Goal: Find specific page/section: Find specific page/section

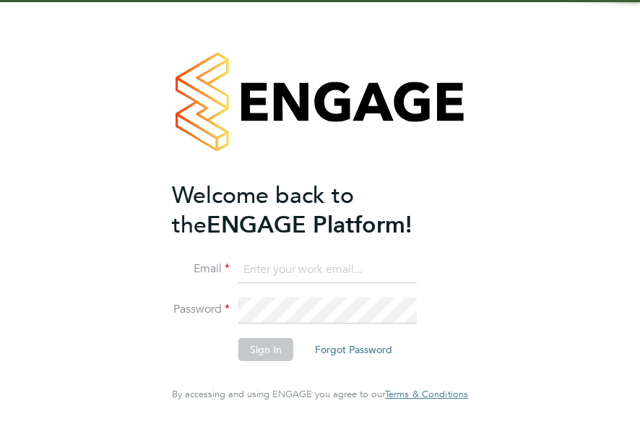
type input "megan@educationmattersgroup.co.uk"
click at [277, 362] on li "Sign In Forgot Password" at bounding box center [313, 357] width 282 height 38
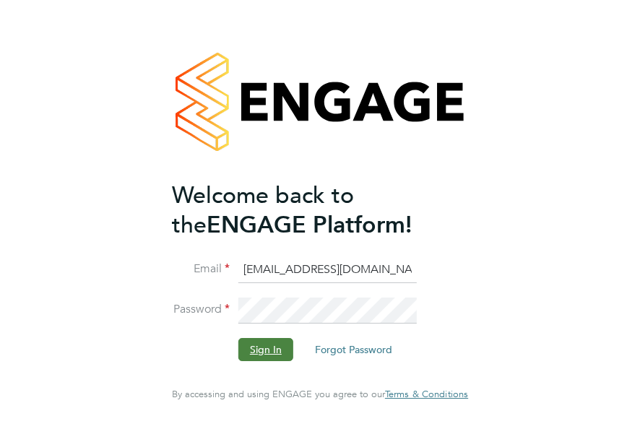
click at [256, 347] on button "Sign In" at bounding box center [265, 349] width 55 height 23
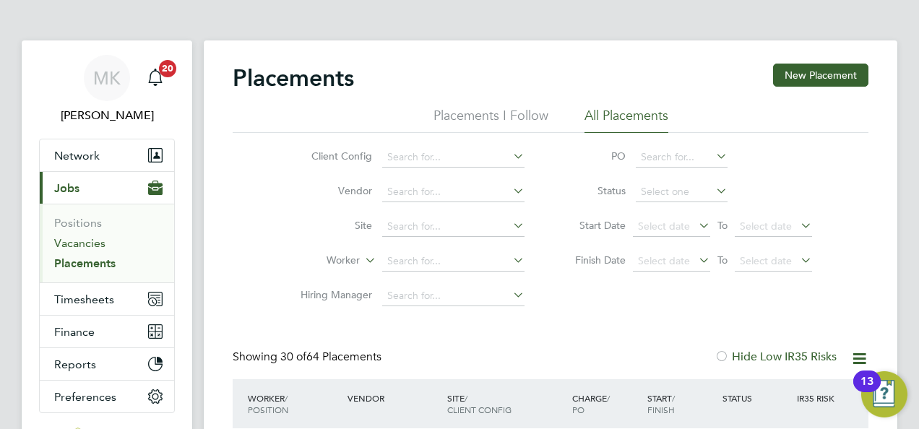
click at [92, 244] on link "Vacancies" at bounding box center [79, 243] width 51 height 14
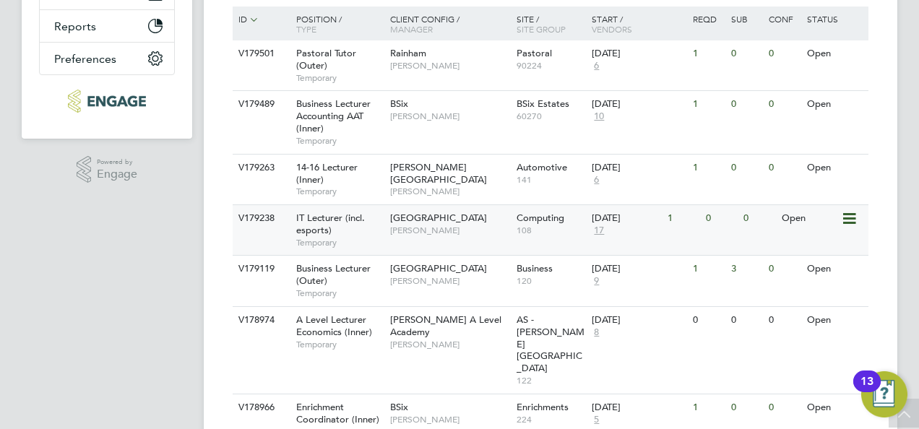
scroll to position [361, 0]
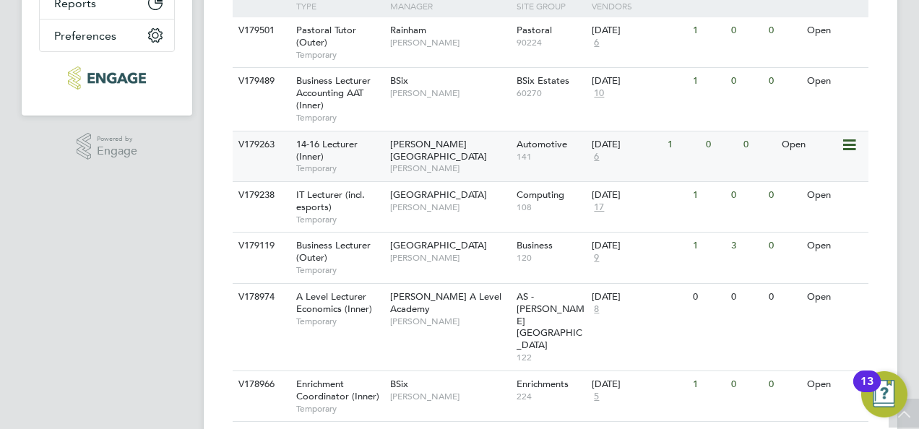
click at [328, 145] on span "14-16 Lecturer (Inner)" at bounding box center [326, 150] width 61 height 25
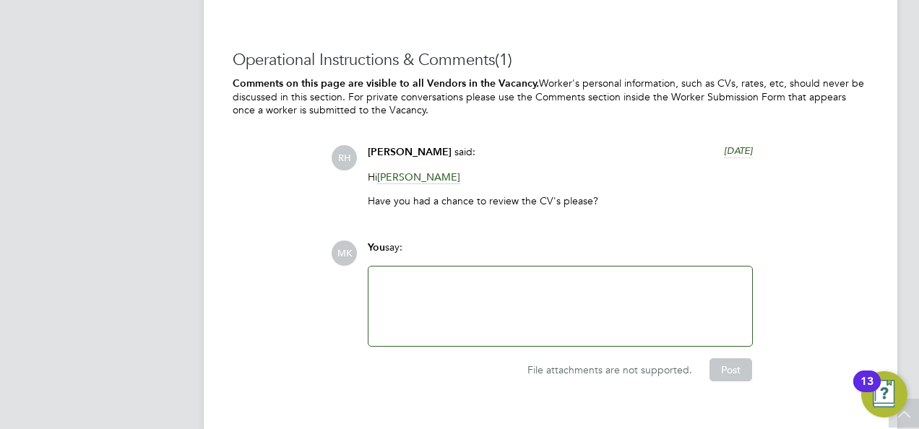
scroll to position [3180, 0]
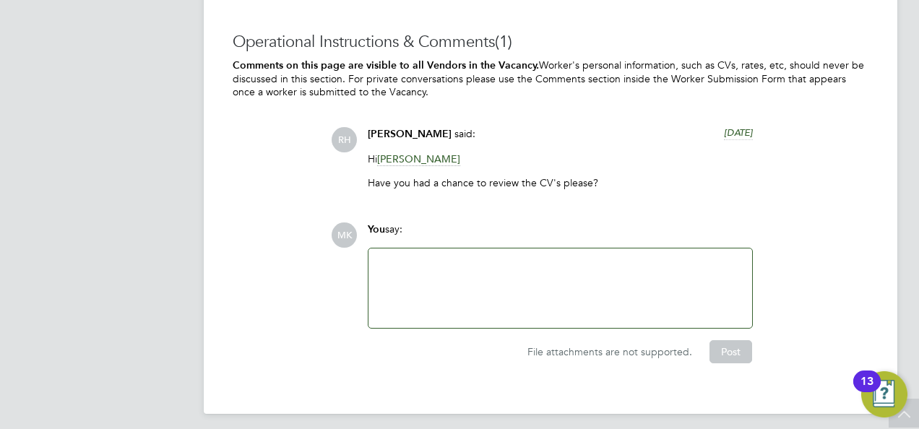
click at [391, 159] on span "[PERSON_NAME]" at bounding box center [418, 159] width 83 height 14
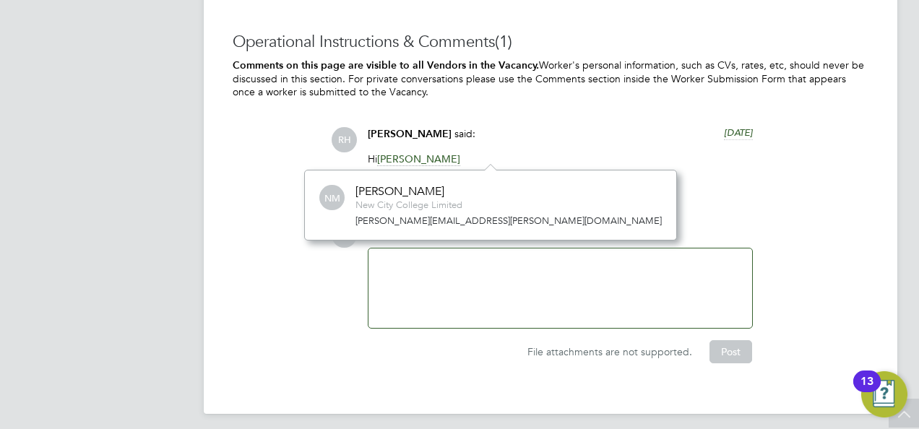
scroll to position [69, 217]
